Goal: Information Seeking & Learning: Find specific fact

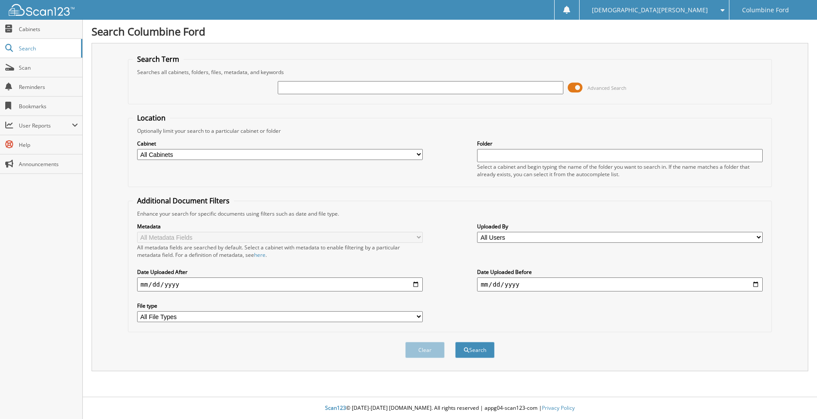
click at [312, 90] on input "text" at bounding box center [420, 87] width 285 height 13
drag, startPoint x: 312, startPoint y: 95, endPoint x: 314, endPoint y: 85, distance: 10.7
paste input "Gonzalez-BARRERA, Juan"
type input "Gonzalez-BARRERA, Juan"
click at [469, 344] on button "Search" at bounding box center [474, 350] width 39 height 16
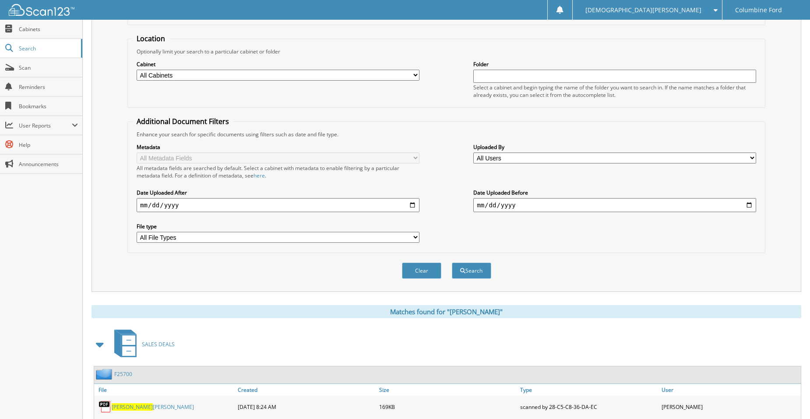
scroll to position [190, 0]
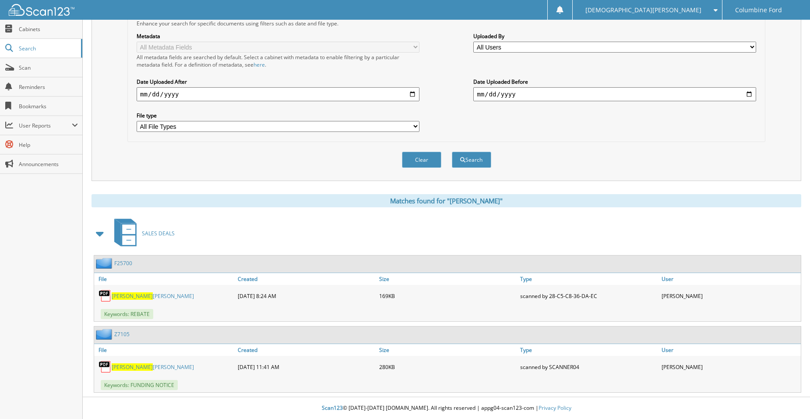
click at [155, 296] on link "JUAN M GONZALEZ-BARRERA" at bounding box center [153, 295] width 82 height 7
click at [129, 366] on link "JUAN GONZALEZ-BARRERA" at bounding box center [153, 366] width 82 height 7
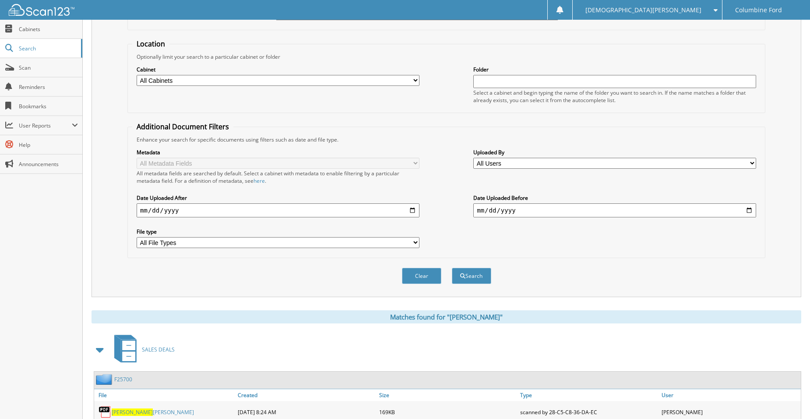
scroll to position [0, 0]
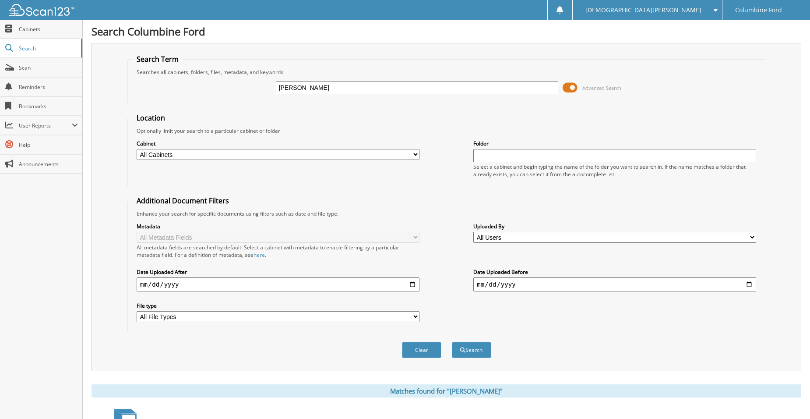
click at [309, 89] on input "Gonzalez-BARRERA, Juan" at bounding box center [417, 87] width 283 height 13
click at [309, 88] on input "Gonzalez-BARRERA, Juan" at bounding box center [417, 87] width 283 height 13
type input "u"
type input "juan"
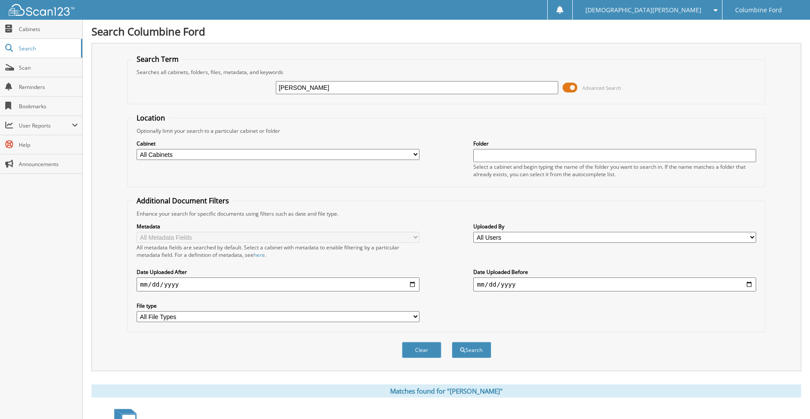
click at [452, 342] on button "Search" at bounding box center [471, 350] width 39 height 16
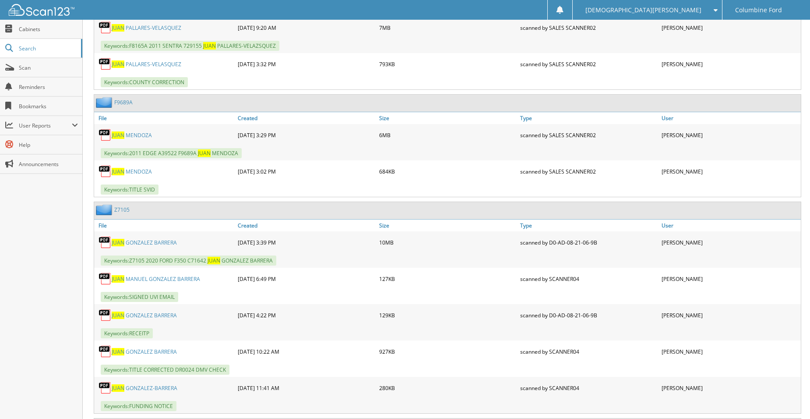
scroll to position [5998, 0]
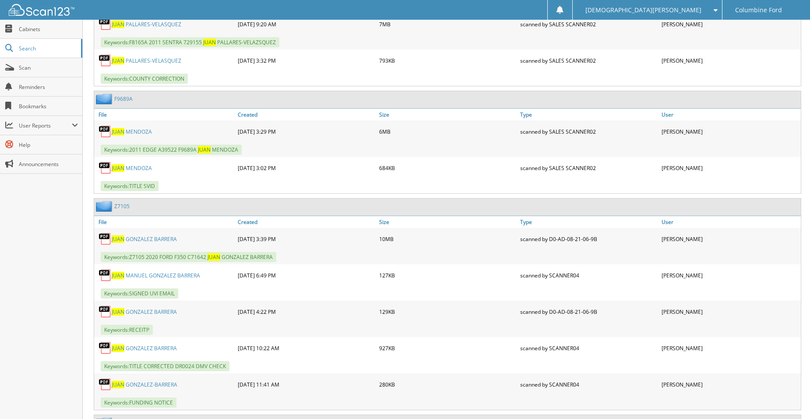
click at [157, 241] on link "J U A N G O N Z A L E Z B A R R E R A" at bounding box center [144, 238] width 65 height 7
click at [148, 311] on link "J U A N G O N Z A L E Z B A R R E R A" at bounding box center [144, 311] width 65 height 7
click at [153, 389] on div "J U A N G O N Z A L E Z - B A R R E R A" at bounding box center [164, 384] width 141 height 18
click at [155, 384] on link "J U A N G O N Z A L E Z - B A R R E R A" at bounding box center [145, 383] width 66 height 7
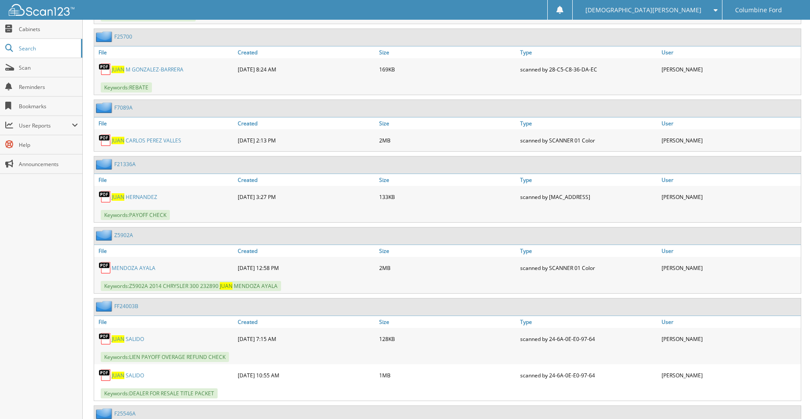
scroll to position [7312, 0]
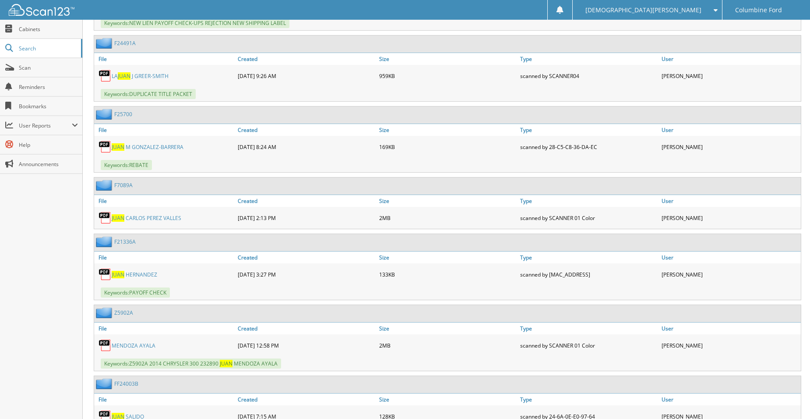
click at [143, 148] on link "J U A N M G O N Z A L E Z - B A R R E R A" at bounding box center [148, 146] width 72 height 7
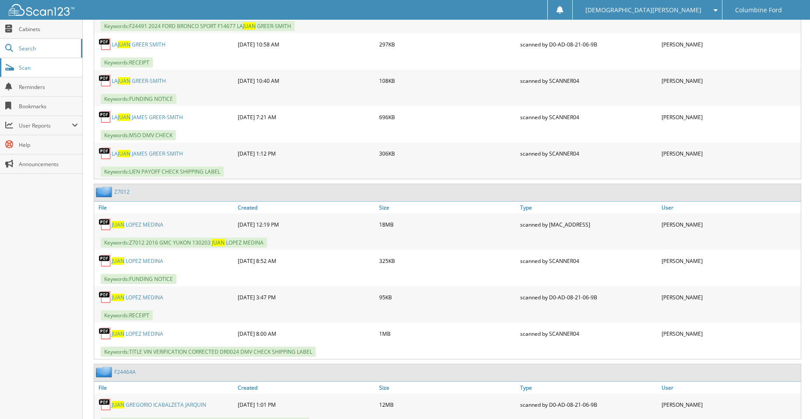
scroll to position [709, 0]
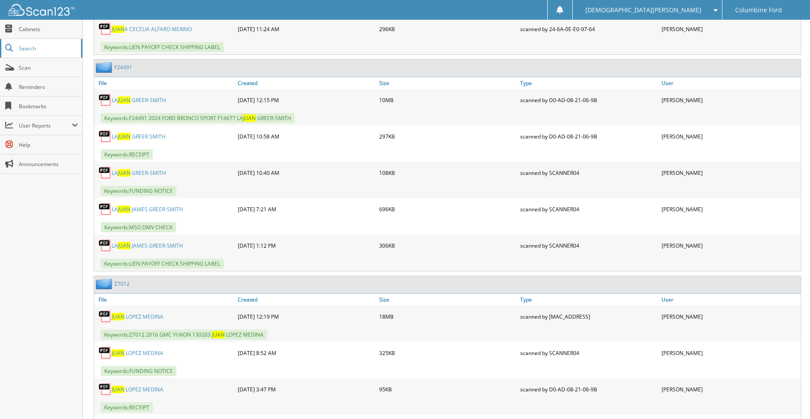
click at [27, 45] on span "Search" at bounding box center [48, 48] width 58 height 7
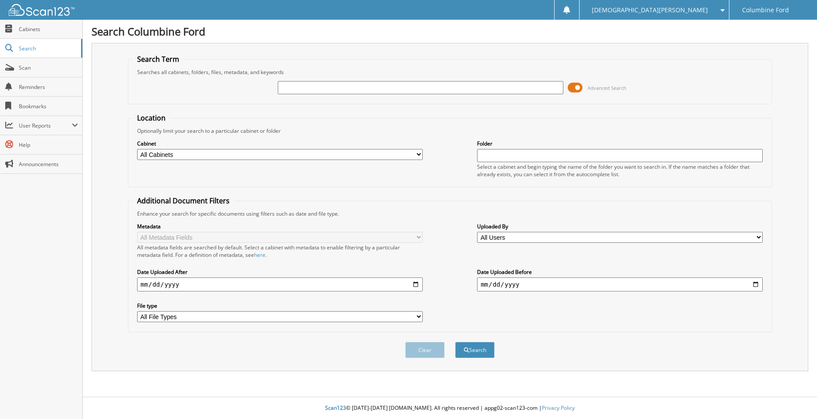
click at [301, 85] on input "text" at bounding box center [420, 87] width 285 height 13
type input "f"
type input "F25700"
click at [455, 342] on button "Search" at bounding box center [474, 350] width 39 height 16
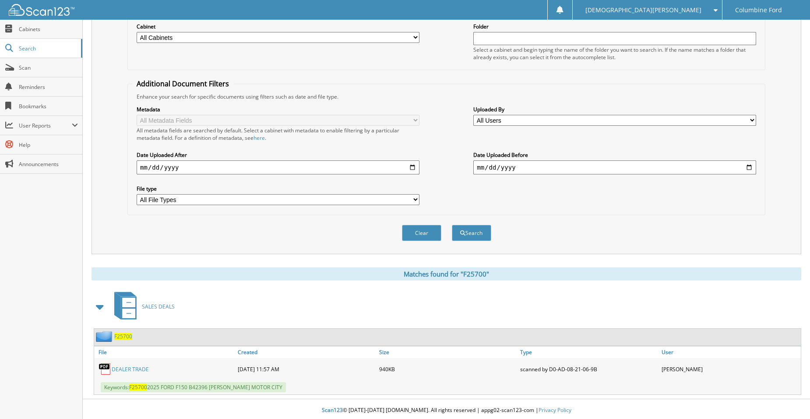
scroll to position [120, 0]
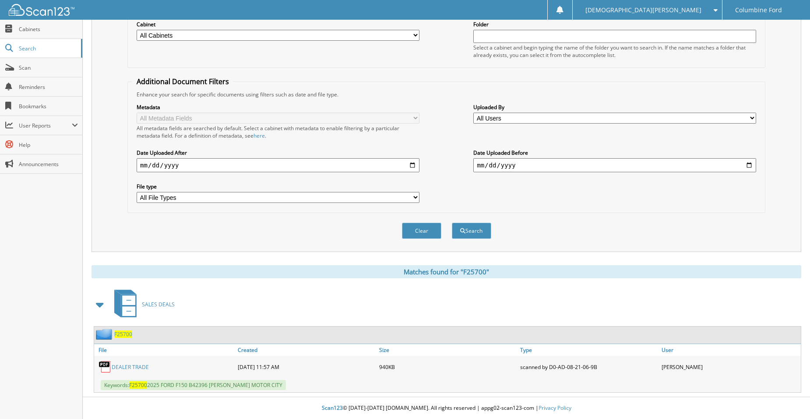
click at [119, 334] on span "F25700" at bounding box center [123, 333] width 18 height 7
